Goal: Transaction & Acquisition: Purchase product/service

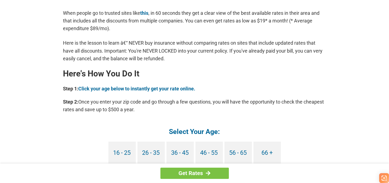
scroll to position [465, 0]
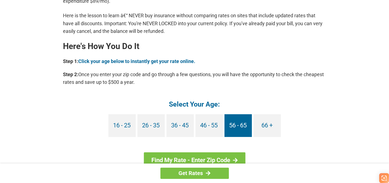
click at [232, 126] on link "56 - 65" at bounding box center [237, 125] width 27 height 23
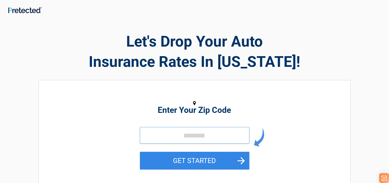
click at [205, 138] on input "tel" at bounding box center [194, 135] width 109 height 16
type input "*****"
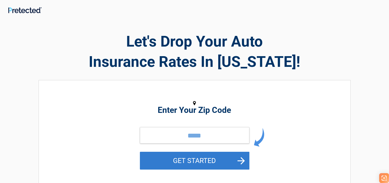
click at [185, 162] on button "GET STARTED" at bounding box center [194, 161] width 109 height 18
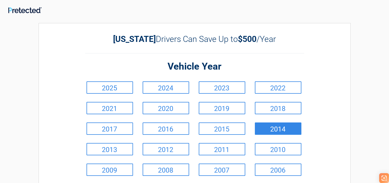
click at [280, 130] on link "2014" at bounding box center [278, 128] width 47 height 12
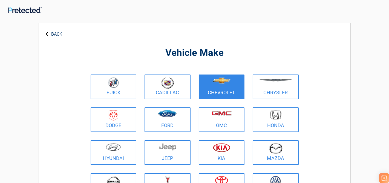
click at [228, 83] on img at bounding box center [221, 80] width 18 height 6
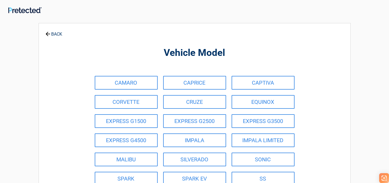
scroll to position [27, 0]
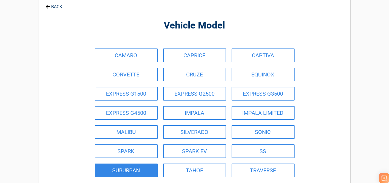
click at [137, 173] on link "SUBURBAN" at bounding box center [126, 170] width 63 height 14
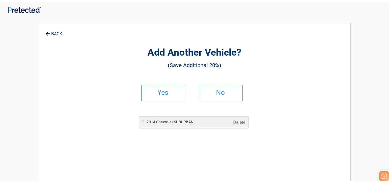
scroll to position [0, 0]
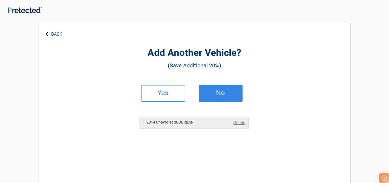
click at [231, 91] on h2 "No" at bounding box center [220, 93] width 32 height 4
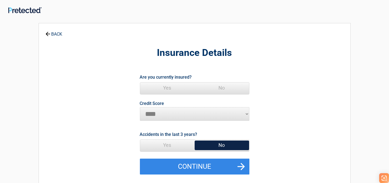
click at [171, 84] on span "Yes" at bounding box center [167, 87] width 54 height 11
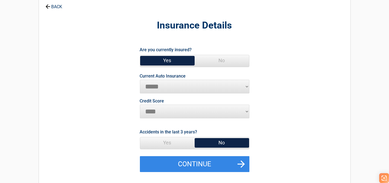
scroll to position [82, 0]
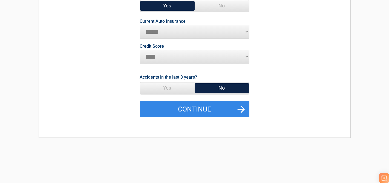
click at [223, 87] on span "No" at bounding box center [221, 87] width 54 height 11
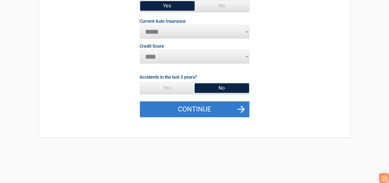
click at [196, 109] on button "Continue" at bounding box center [194, 109] width 109 height 16
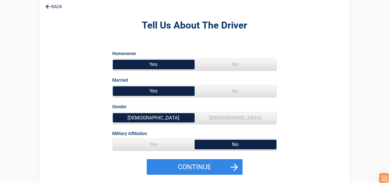
scroll to position [55, 0]
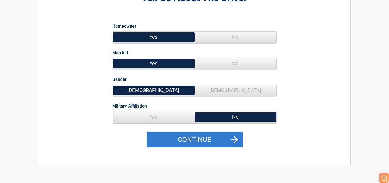
click at [195, 141] on button "Continue" at bounding box center [195, 140] width 96 height 16
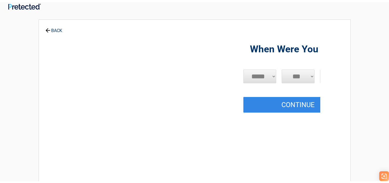
scroll to position [0, 0]
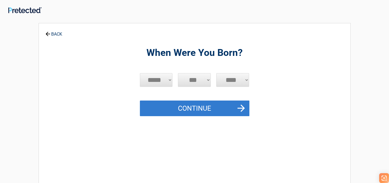
click at [239, 106] on button "Continue" at bounding box center [194, 108] width 109 height 16
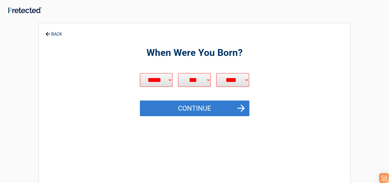
click at [236, 104] on button "Continue" at bounding box center [194, 108] width 109 height 16
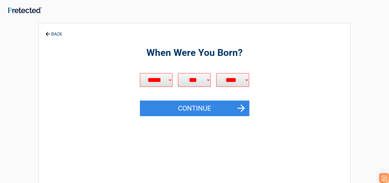
click at [56, 30] on link "BACK" at bounding box center [53, 32] width 19 height 10
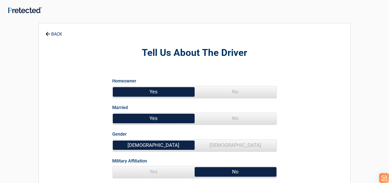
click at [53, 33] on link "BACK" at bounding box center [53, 32] width 19 height 10
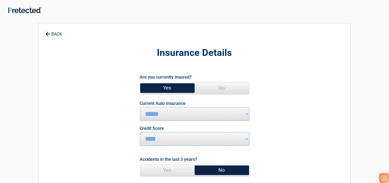
click at [53, 33] on link "BACK" at bounding box center [53, 32] width 19 height 10
